Goal: Task Accomplishment & Management: Manage account settings

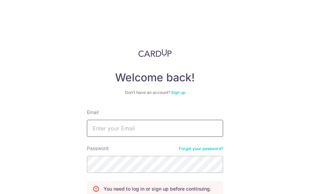
click at [103, 133] on input "Email" at bounding box center [155, 128] width 136 height 17
click at [0, 194] on nordpass-autofill-portal at bounding box center [0, 194] width 0 height 0
type input "[EMAIL_ADDRESS][DOMAIN_NAME]"
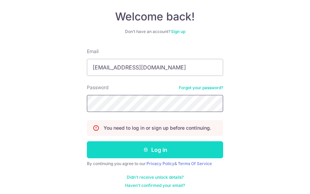
scroll to position [63, 0]
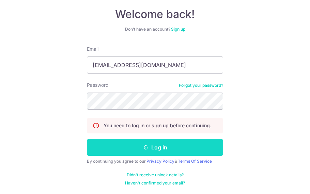
click at [143, 147] on icon "submit" at bounding box center [145, 147] width 5 height 5
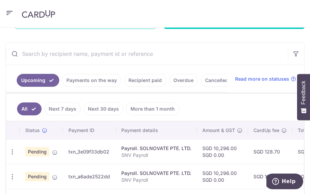
click at [88, 79] on link "Payments on the way" at bounding box center [91, 80] width 59 height 13
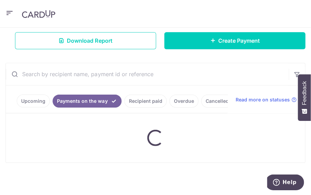
scroll to position [119, 0]
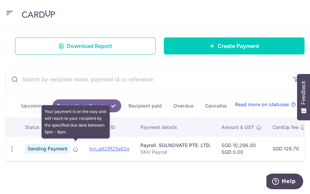
click at [75, 147] on icon at bounding box center [75, 149] width 5 height 5
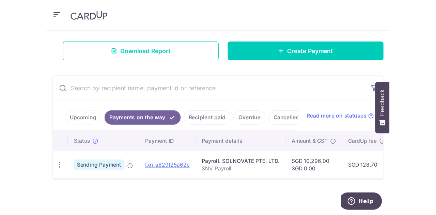
scroll to position [117, 0]
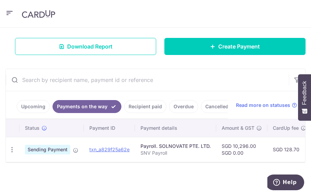
click at [91, 12] on header at bounding box center [155, 14] width 311 height 28
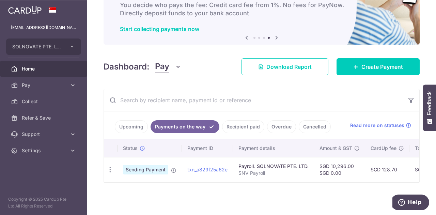
scroll to position [44, 0]
click at [130, 120] on link "Upcoming" at bounding box center [131, 126] width 33 height 13
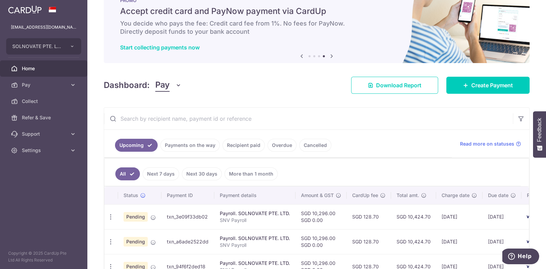
scroll to position [42, 0]
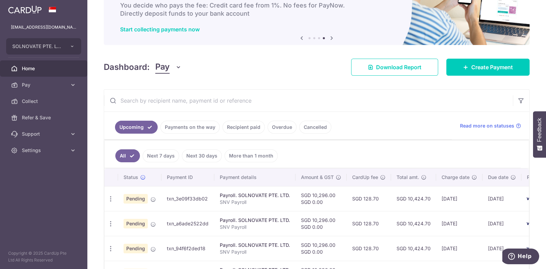
click at [180, 126] on link "Payments on the way" at bounding box center [189, 127] width 59 height 13
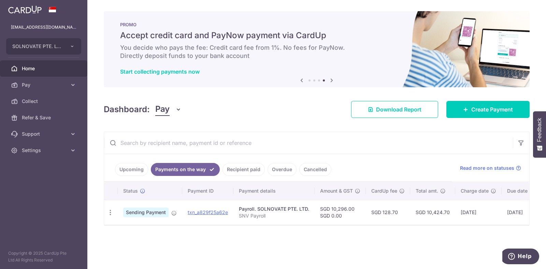
scroll to position [0, 59]
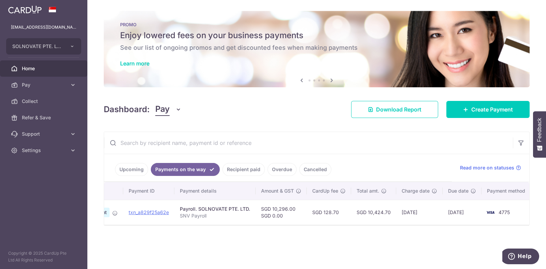
drag, startPoint x: 391, startPoint y: 223, endPoint x: 354, endPoint y: 225, distance: 37.6
click at [354, 225] on div "Status Payment ID Payment details Amount & GST CardUp fee Total amt. Charge dat…" at bounding box center [316, 203] width 425 height 43
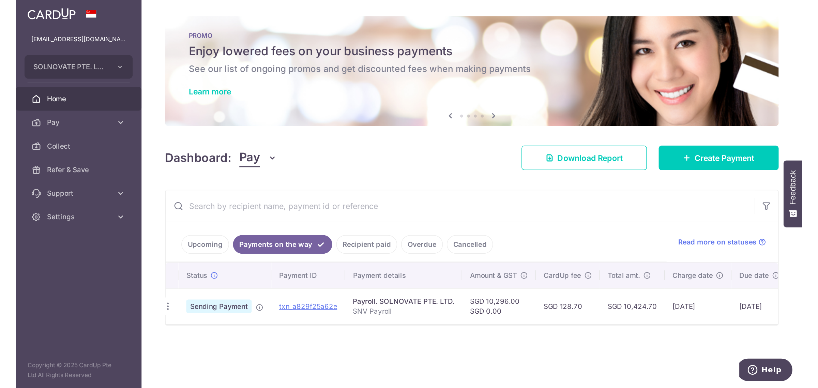
scroll to position [0, 0]
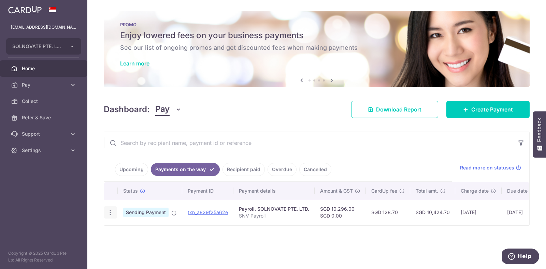
click at [109, 214] on icon "button" at bounding box center [110, 212] width 7 height 7
click at [125, 165] on link "Upcoming" at bounding box center [131, 169] width 33 height 13
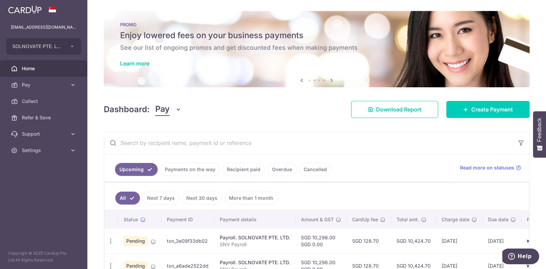
click at [178, 164] on link "Payments on the way" at bounding box center [189, 169] width 59 height 13
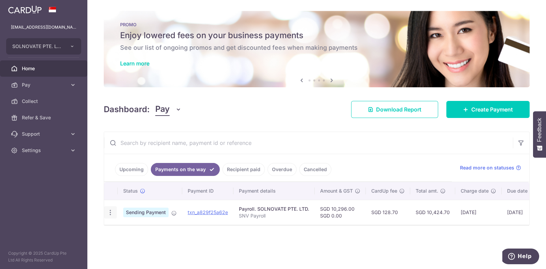
click at [108, 210] on icon "button" at bounding box center [110, 212] width 7 height 7
click at [138, 234] on span "PDF Receipt" at bounding box center [146, 231] width 46 height 7
